Goal: Information Seeking & Learning: Learn about a topic

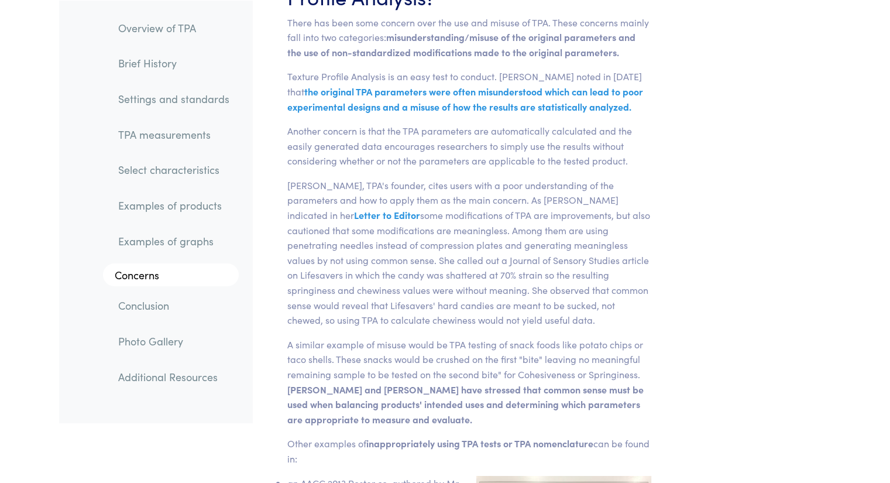
scroll to position [17364, 0]
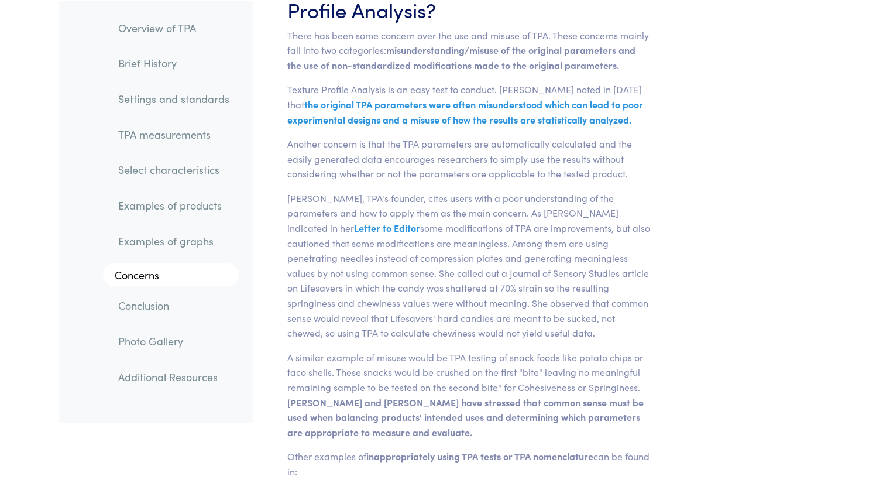
click at [177, 137] on link "TPA measurements" at bounding box center [174, 133] width 130 height 27
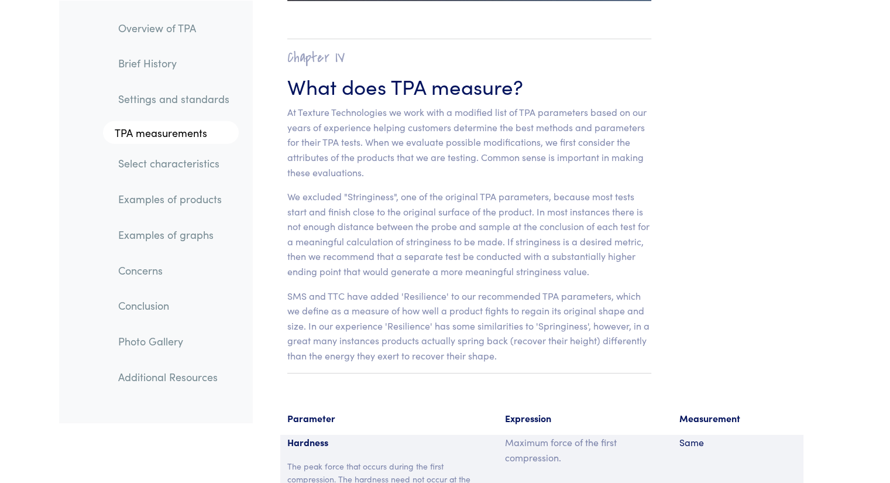
scroll to position [7332, 0]
click at [187, 167] on link "Select characteristics" at bounding box center [174, 163] width 130 height 27
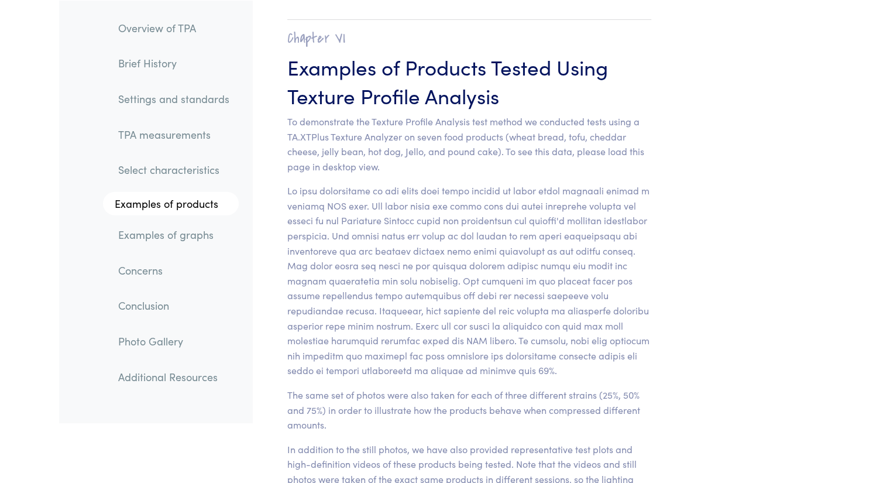
scroll to position [11586, 0]
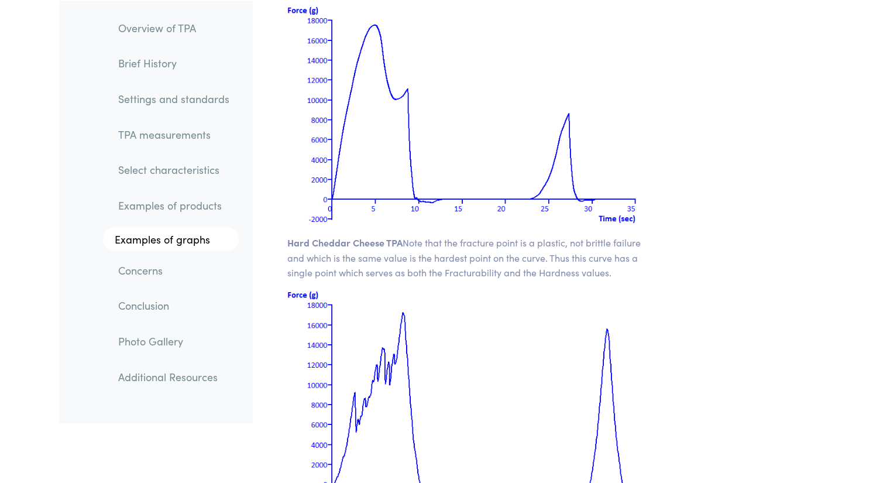
scroll to position [16211, 0]
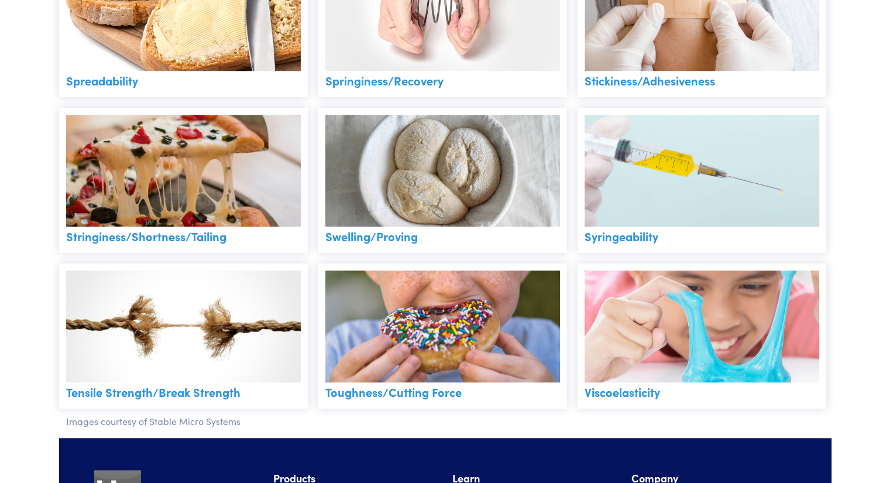
scroll to position [1182, 0]
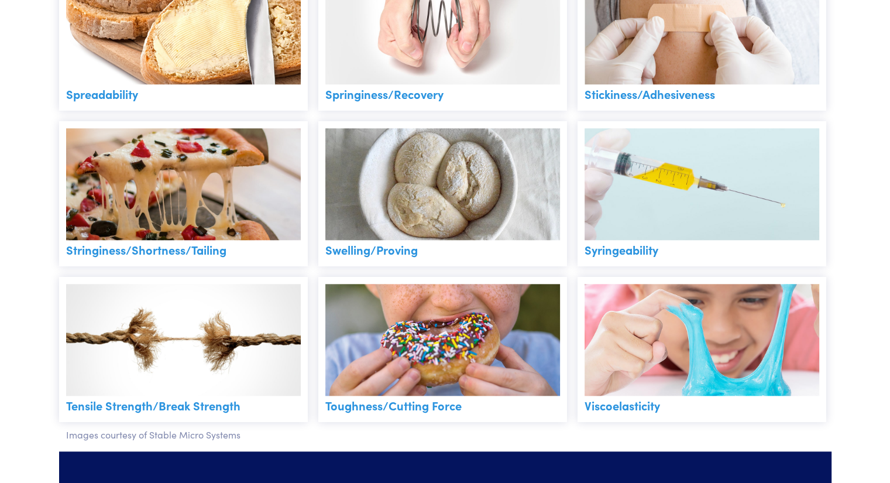
click at [470, 367] on img at bounding box center [442, 340] width 235 height 112
click at [426, 408] on link "Toughness/Cutting Force" at bounding box center [393, 405] width 136 height 16
